Goal: Check status

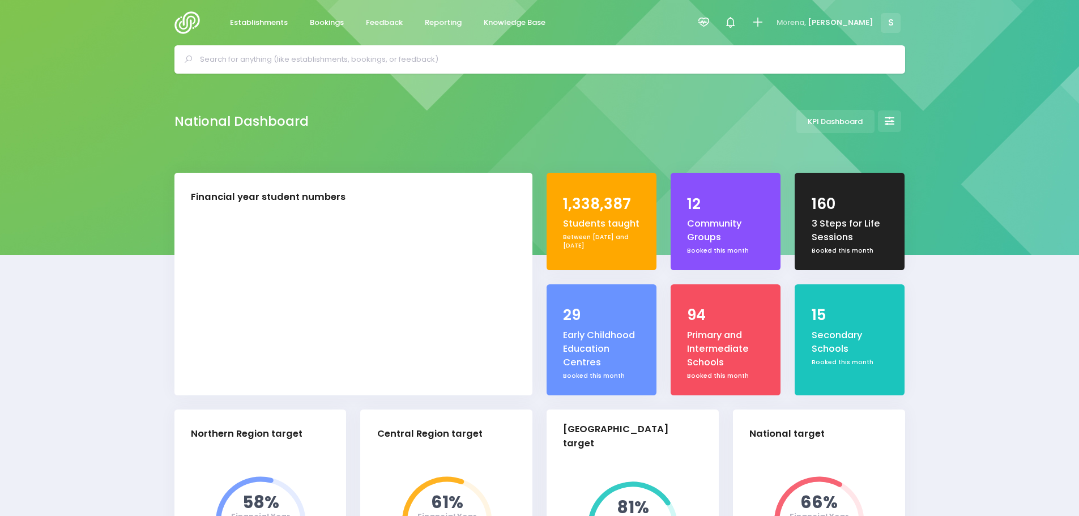
select select "5"
click at [392, 19] on span "Feedback" at bounding box center [384, 22] width 37 height 11
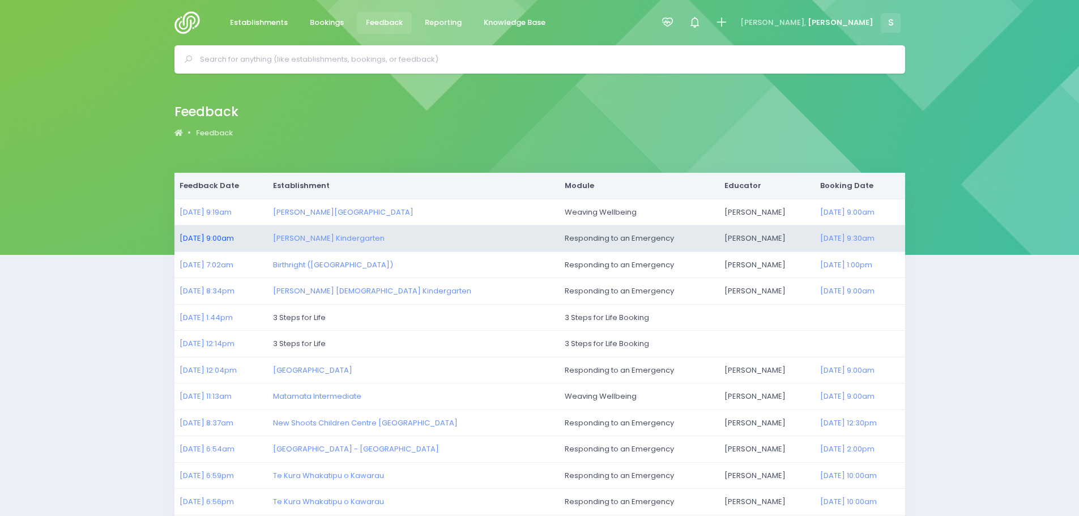
click at [224, 241] on link "[DATE] 9:00am" at bounding box center [207, 238] width 54 height 11
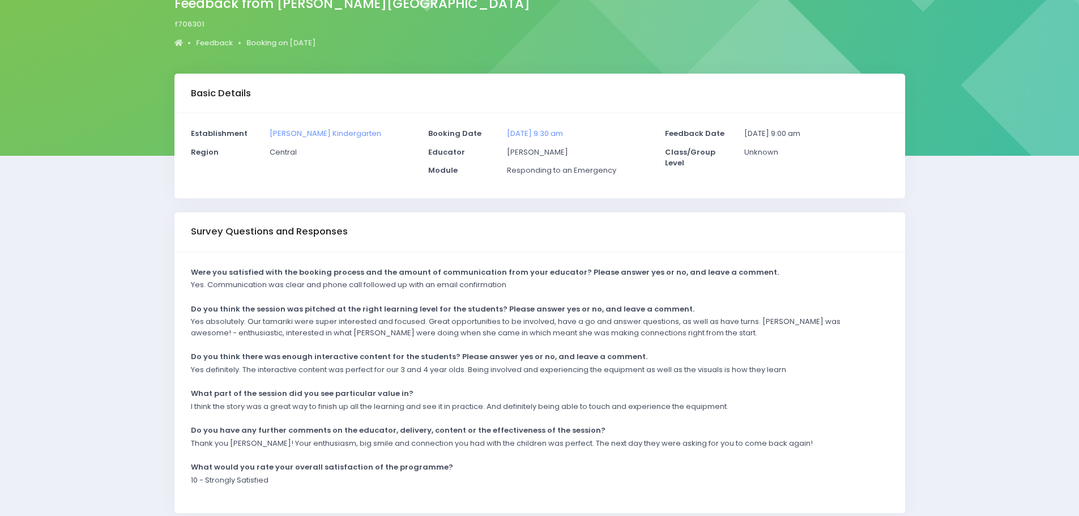
scroll to position [113, 0]
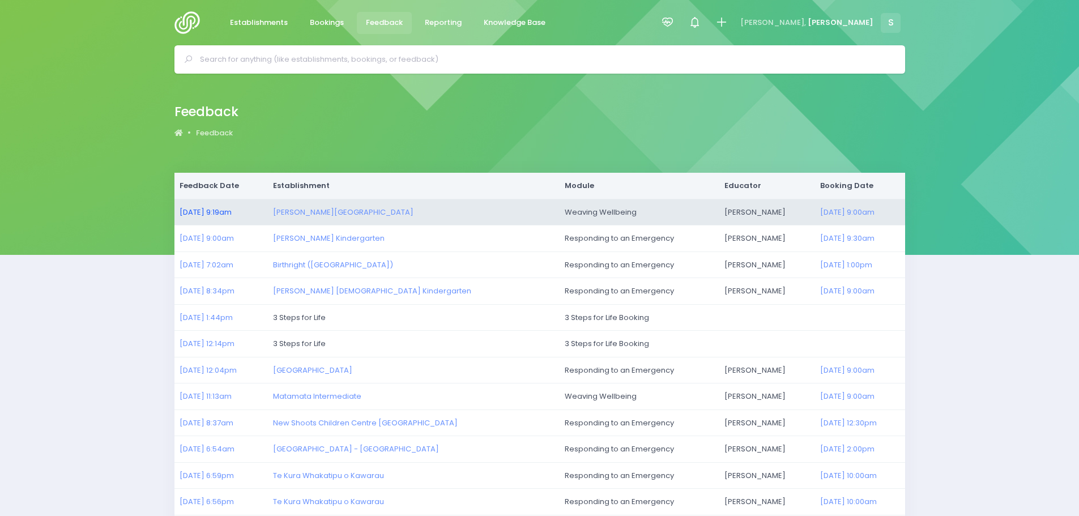
click at [200, 215] on link "[DATE] 9:19am" at bounding box center [206, 212] width 52 height 11
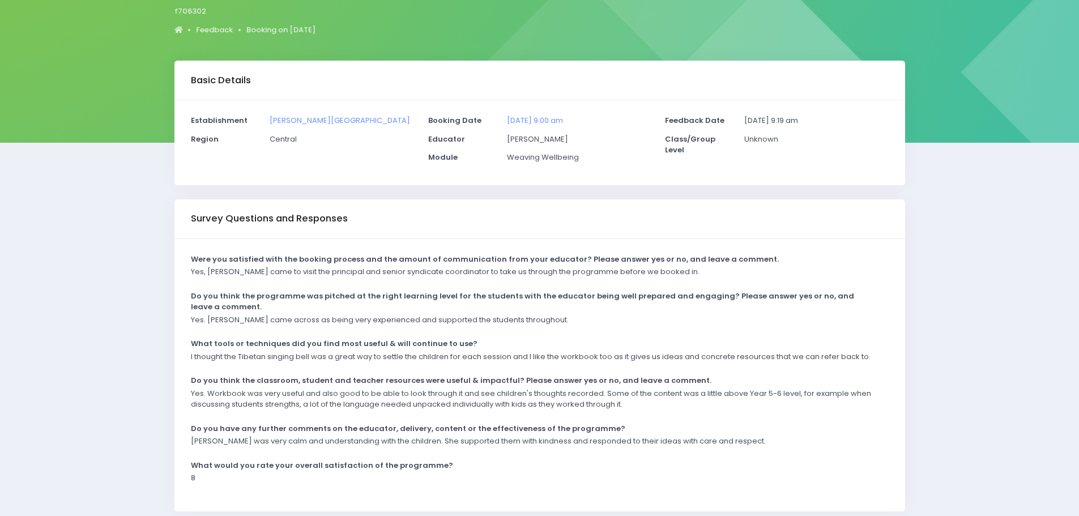
scroll to position [113, 0]
